Goal: Task Accomplishment & Management: Manage account settings

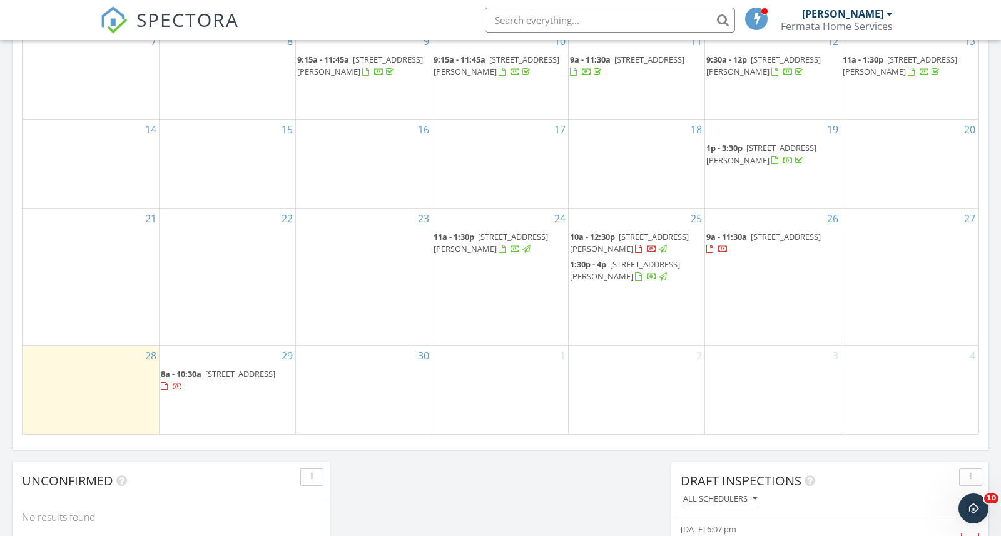
scroll to position [718, 0]
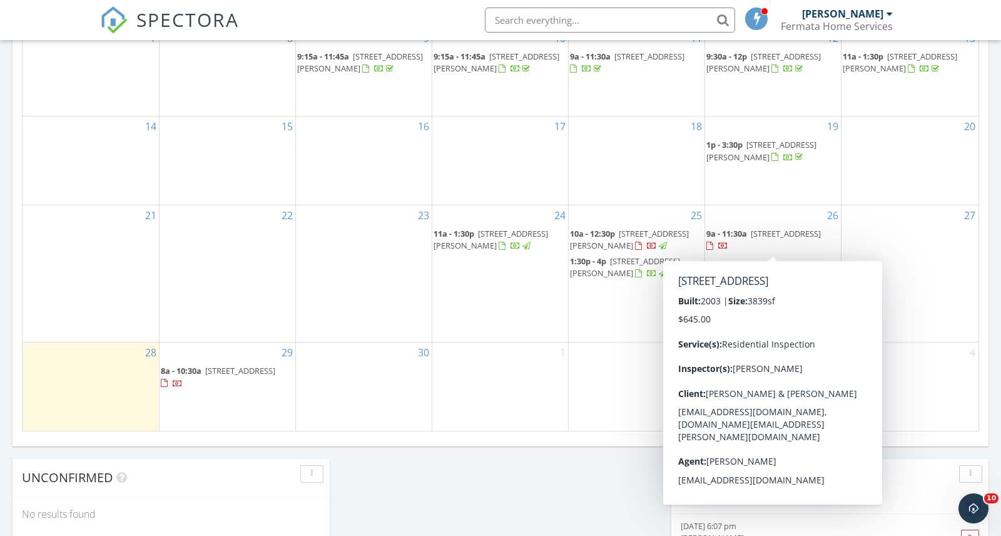
click at [744, 235] on span "9a - 11:30a" at bounding box center [727, 233] width 41 height 11
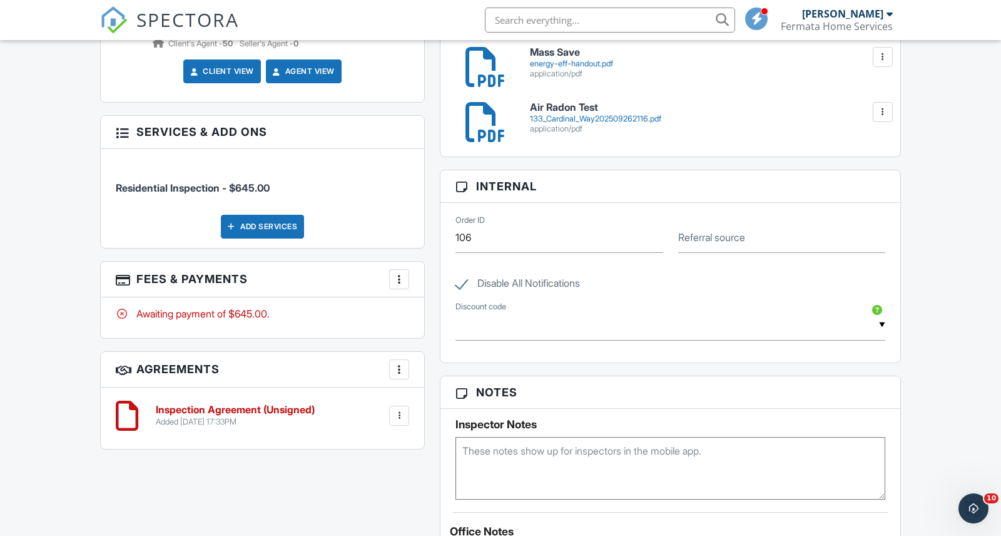
scroll to position [746, 0]
click at [279, 217] on div "Add Services" at bounding box center [262, 226] width 83 height 24
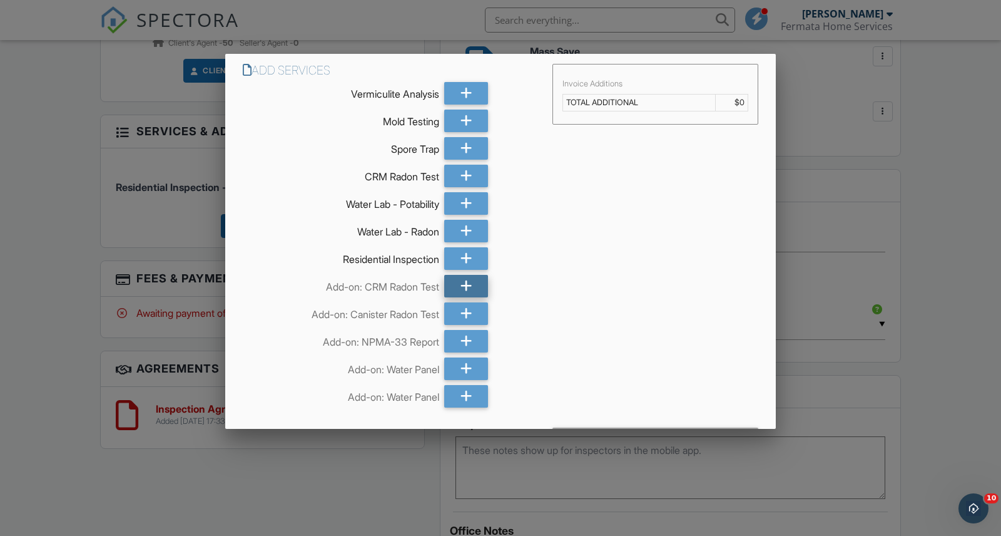
click at [464, 285] on icon at bounding box center [467, 286] width 12 height 23
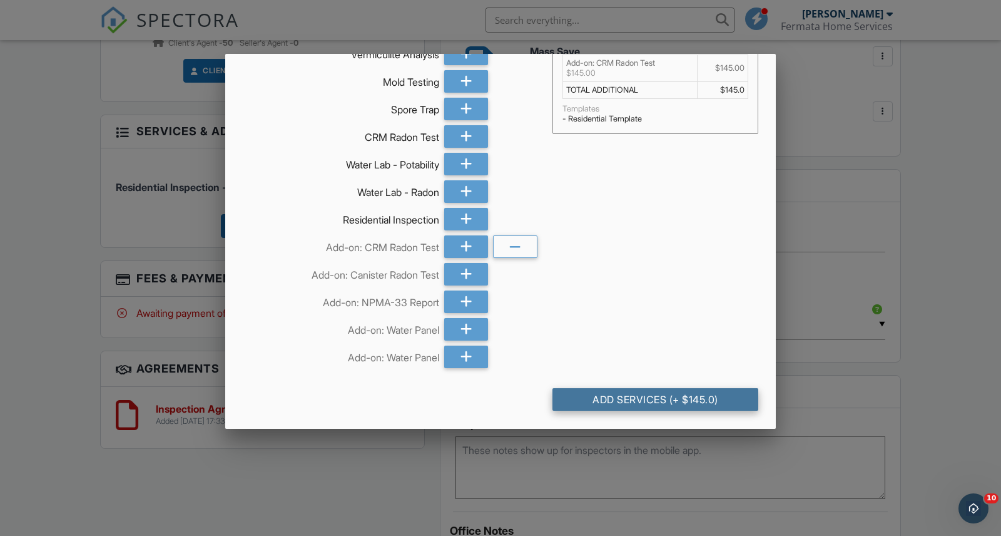
click at [648, 392] on div "Add Services (+ $145.0)" at bounding box center [656, 399] width 206 height 23
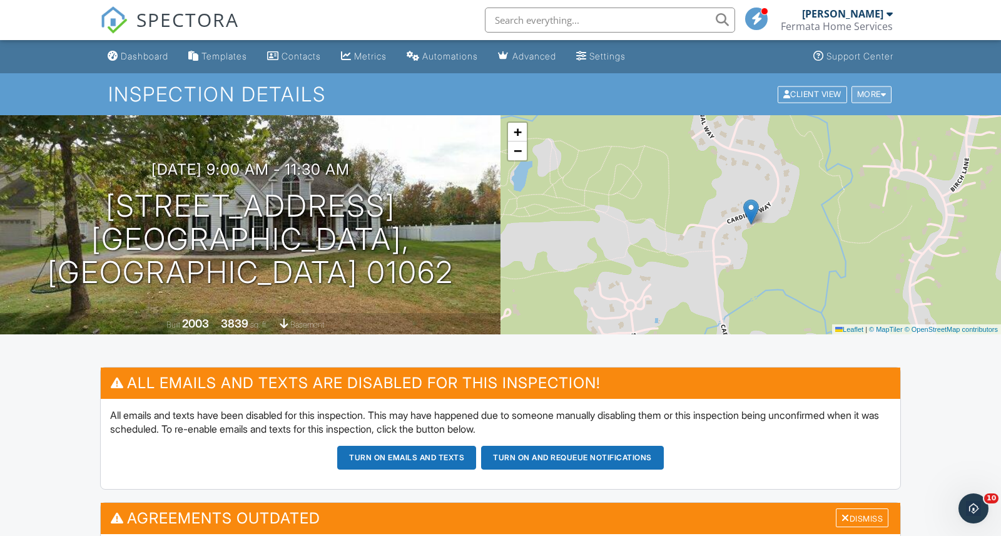
click at [870, 91] on div "More" at bounding box center [872, 94] width 41 height 17
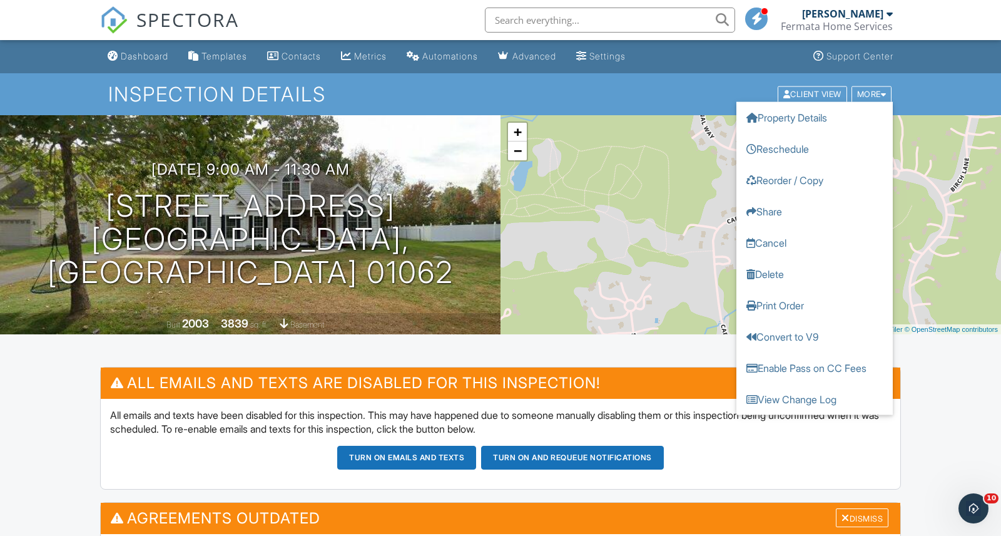
click at [869, 21] on div "Fermata Home Services" at bounding box center [837, 26] width 112 height 13
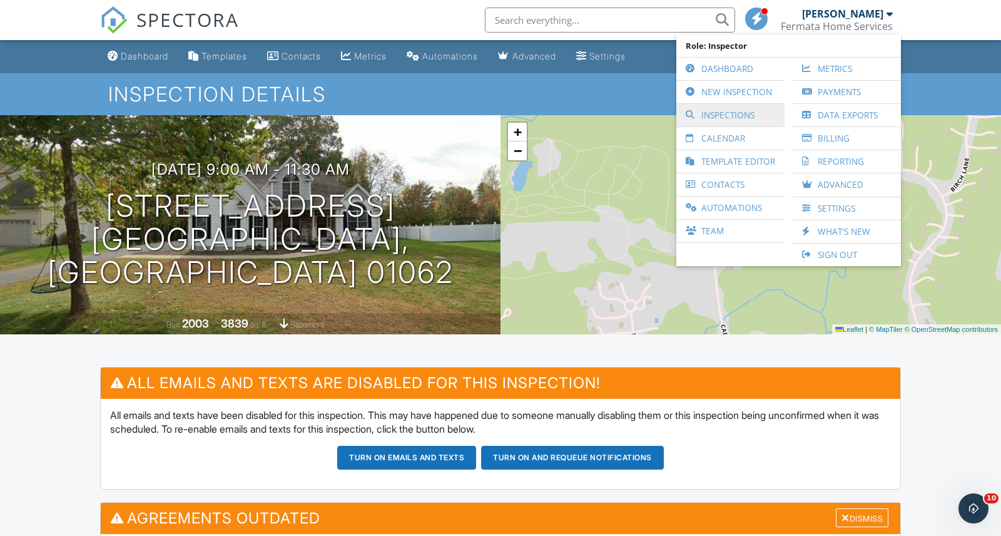
click at [744, 120] on link "Inspections" at bounding box center [731, 115] width 96 height 23
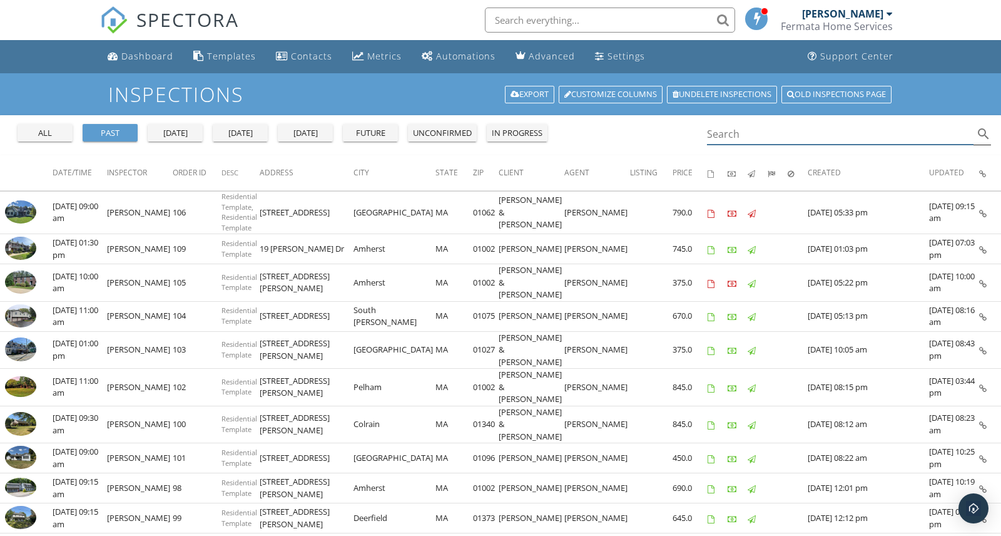
click at [730, 137] on input "Search" at bounding box center [840, 134] width 267 height 21
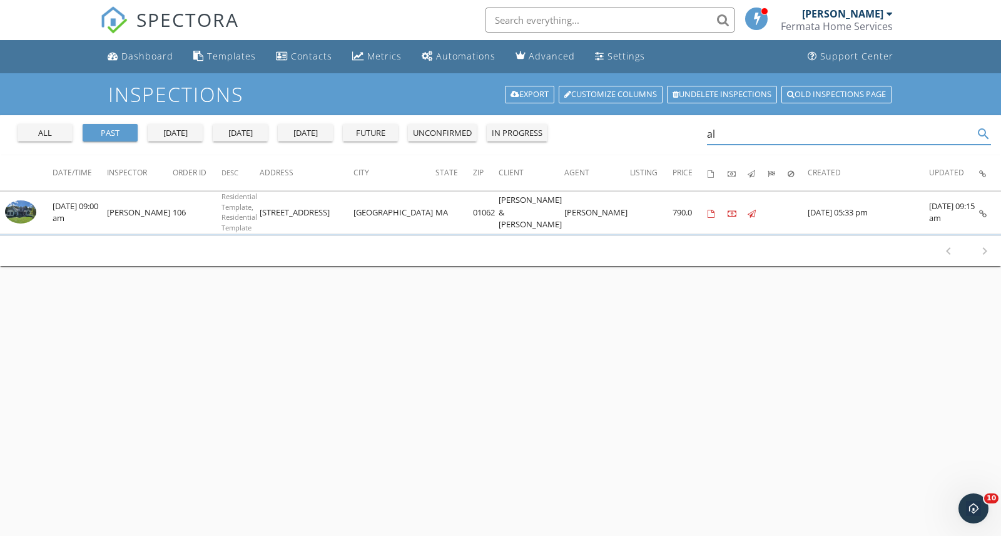
type input "a"
type input "j"
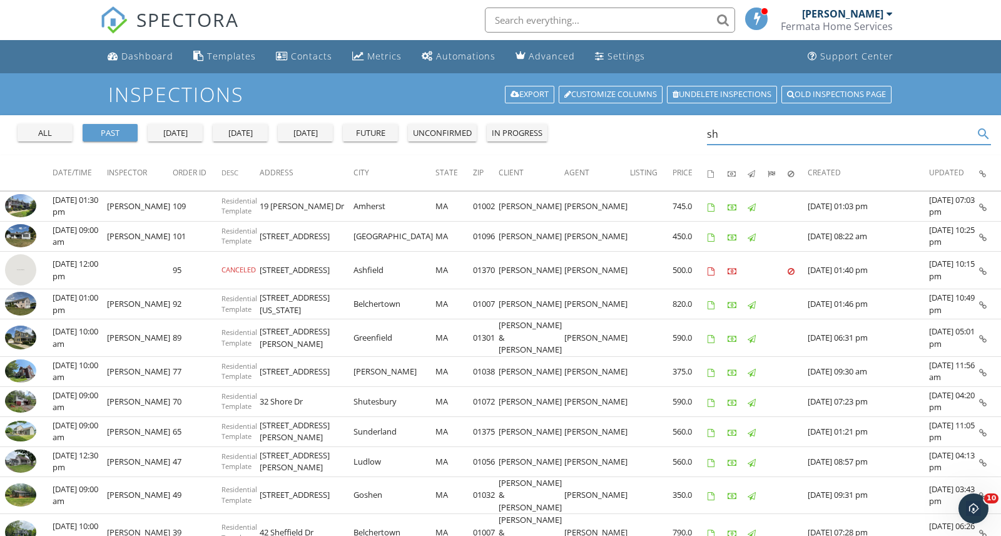
type input "sh"
click at [611, 21] on input "text" at bounding box center [610, 20] width 250 height 25
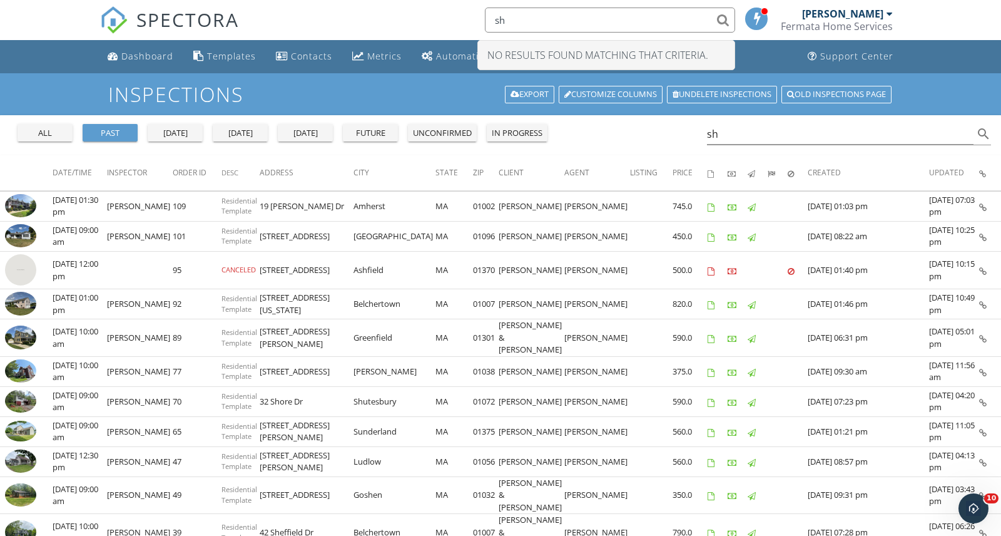
type input "s"
type input "40 college st easthampton"
drag, startPoint x: 758, startPoint y: 142, endPoint x: 703, endPoint y: 136, distance: 55.4
click at [703, 136] on div "all past yesterday today tomorrow future unconfirmed in progress sh search" at bounding box center [500, 135] width 1001 height 40
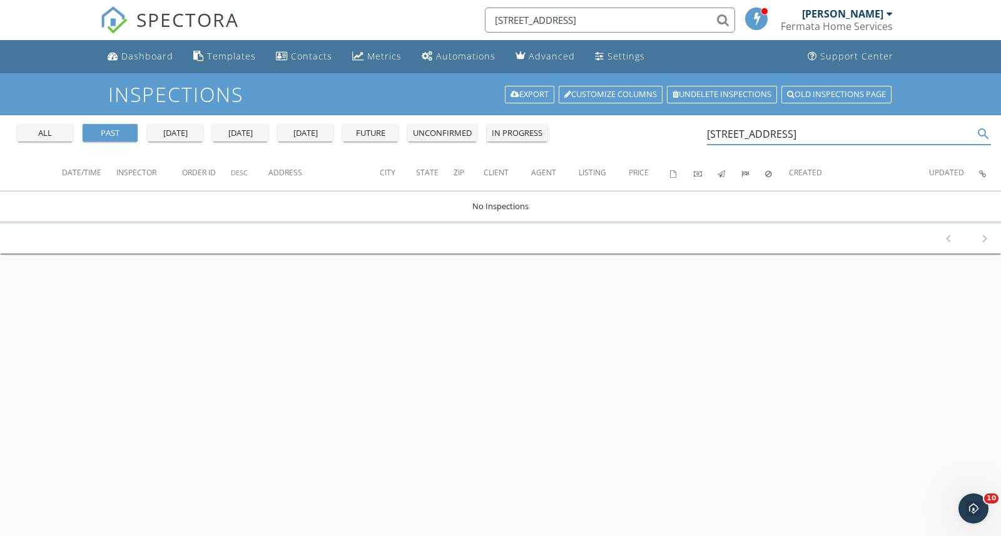
drag, startPoint x: 842, startPoint y: 138, endPoint x: 767, endPoint y: 138, distance: 74.5
click at [767, 138] on input "40 cottage st easthampton" at bounding box center [840, 134] width 267 height 21
type input "4"
